Goal: Obtain resource: Obtain resource

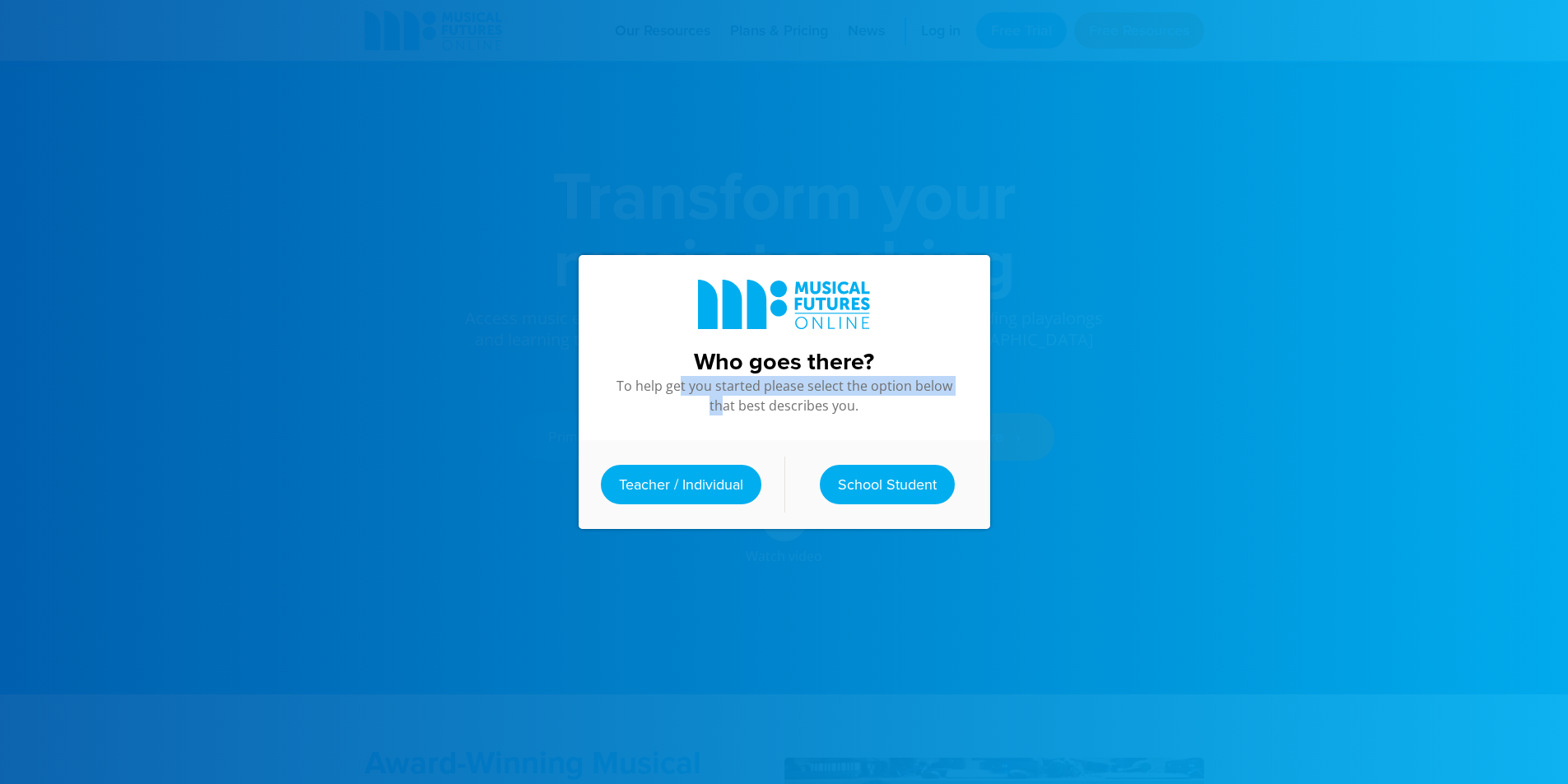
drag, startPoint x: 716, startPoint y: 396, endPoint x: 898, endPoint y: 601, distance: 274.1
click at [832, 534] on div "Who goes there? To help get you started please select the option below that bes…" at bounding box center [784, 392] width 444 height 784
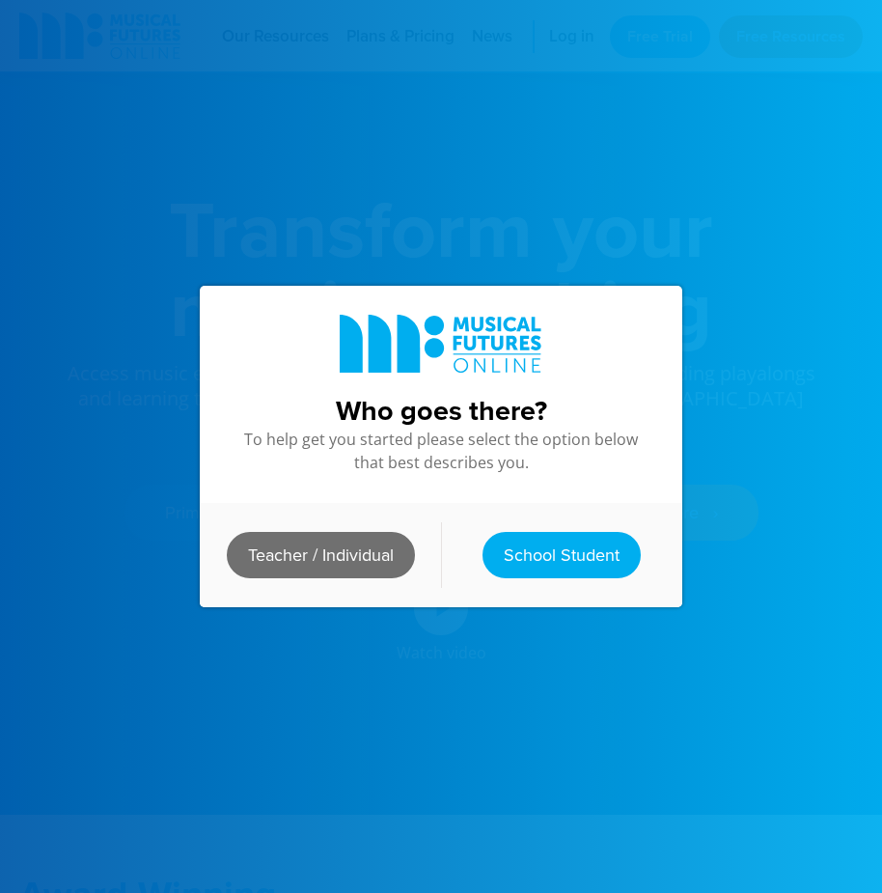
click at [266, 532] on link "Teacher / Individual" at bounding box center [321, 555] width 188 height 46
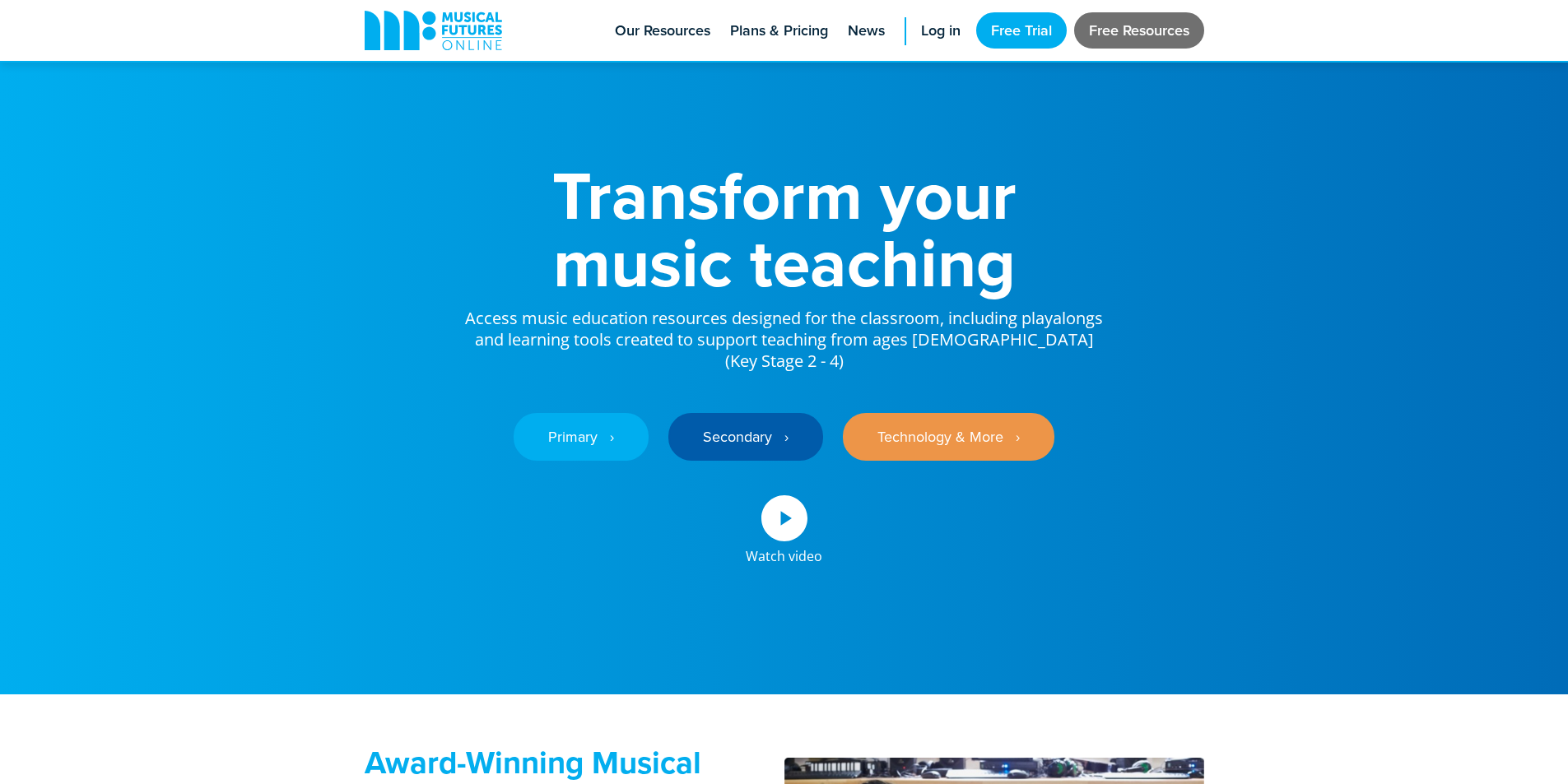
click at [1124, 26] on link "Free Resources" at bounding box center [1138, 30] width 130 height 36
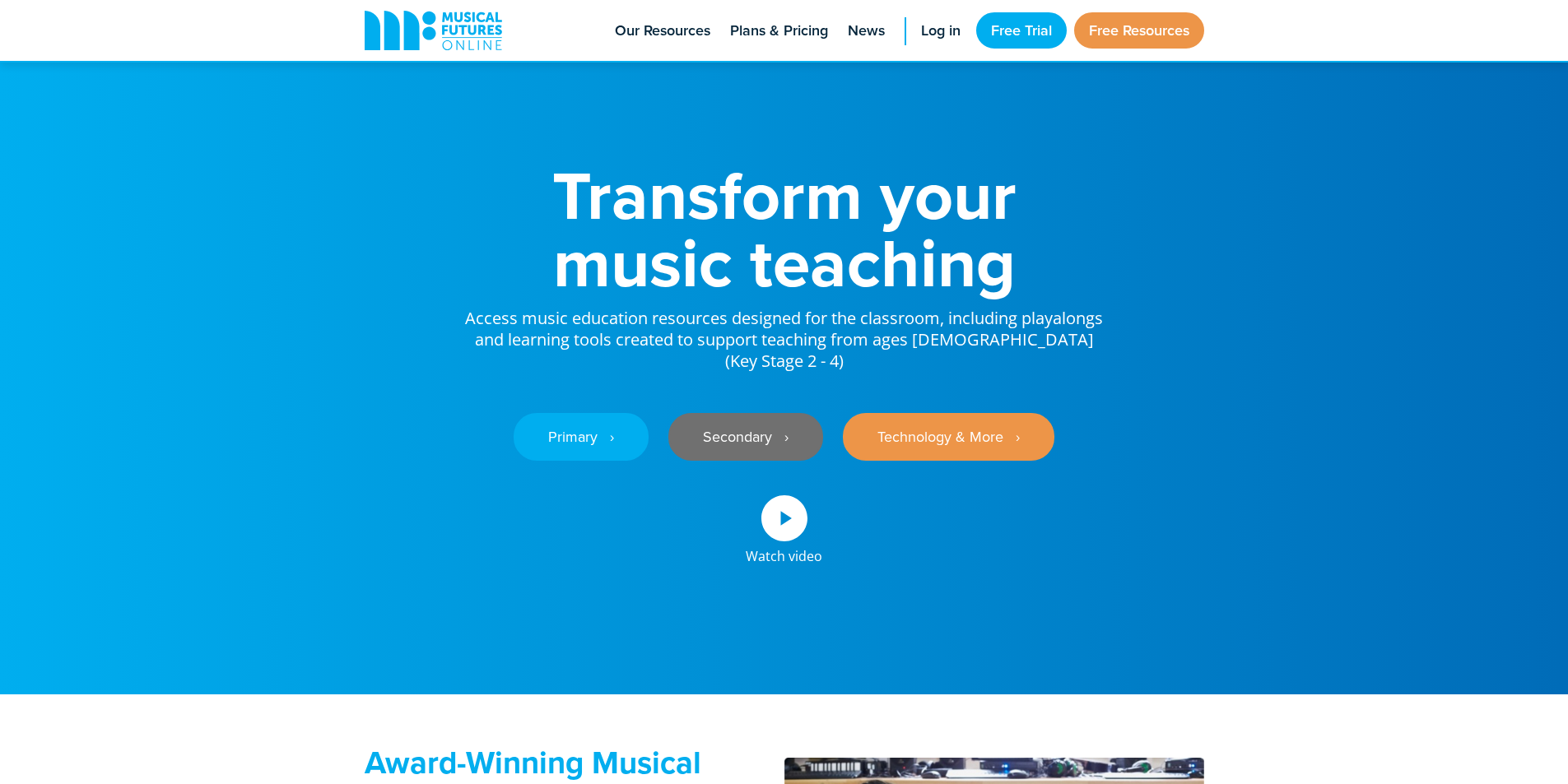
click at [759, 460] on link "Secondary ‎‏‏‎ ‎ ›" at bounding box center [745, 436] width 154 height 48
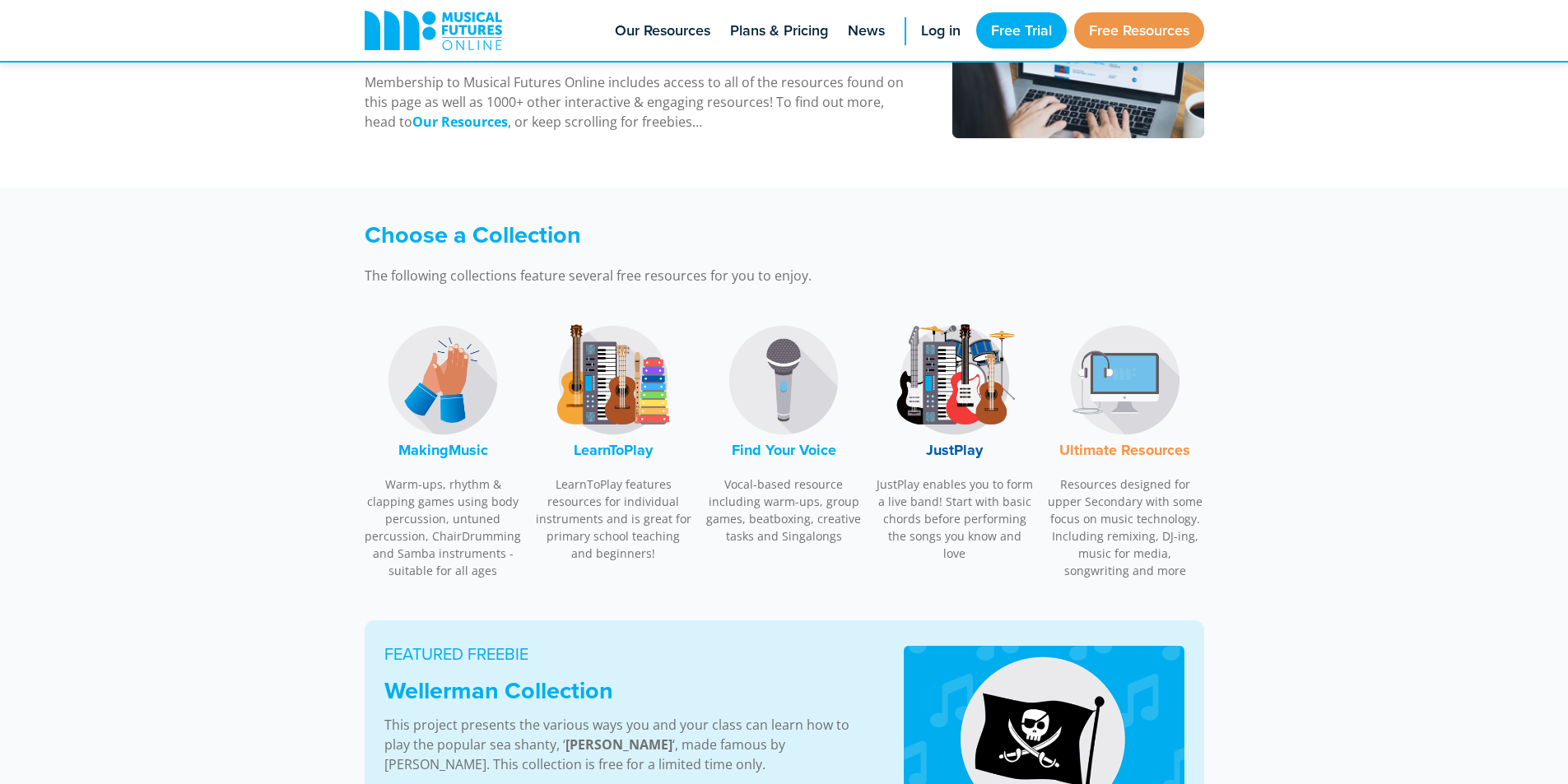
scroll to position [83, 0]
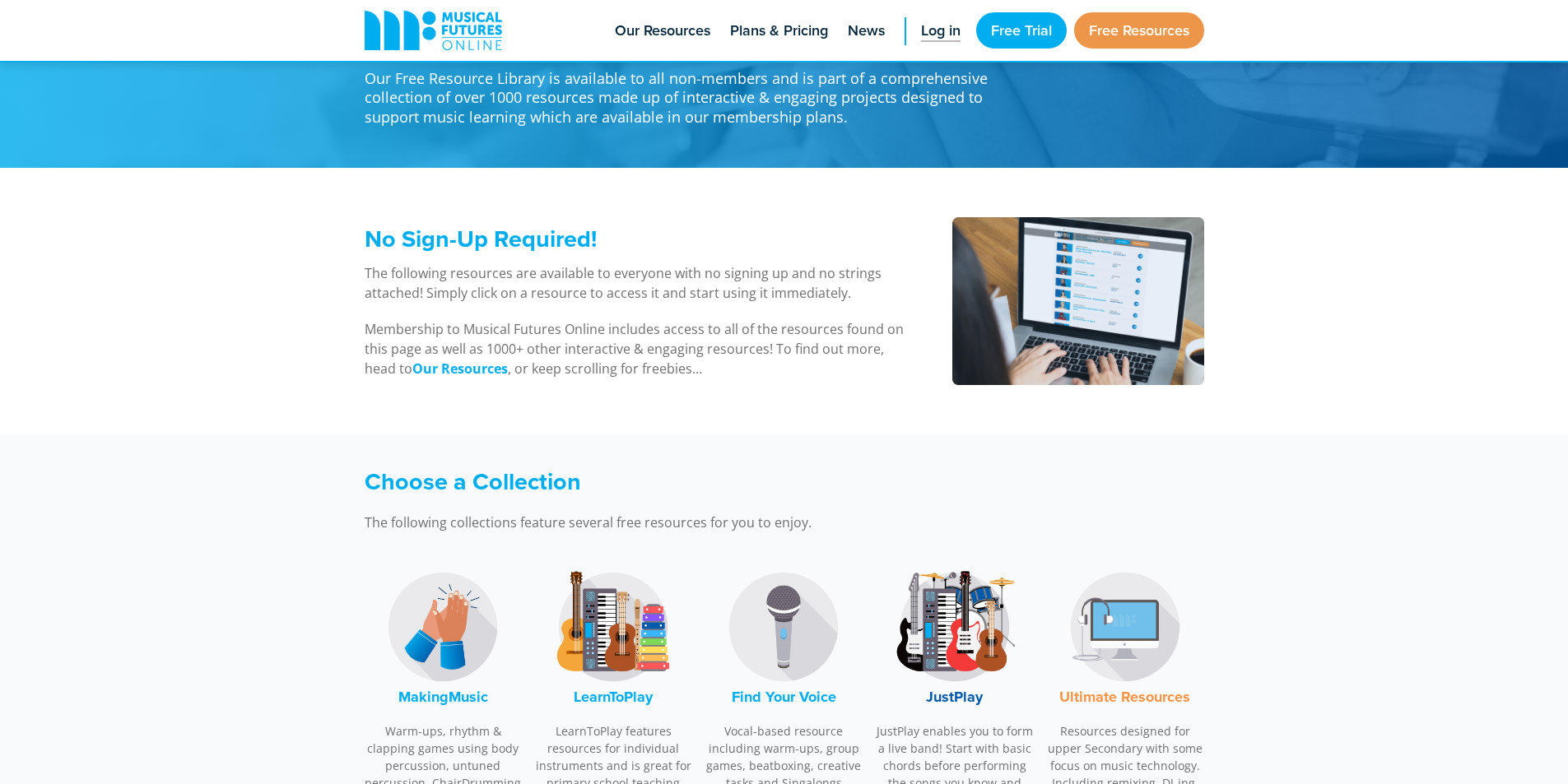
click at [943, 32] on span "Log in" at bounding box center [940, 31] width 39 height 22
